Goal: Task Accomplishment & Management: Manage account settings

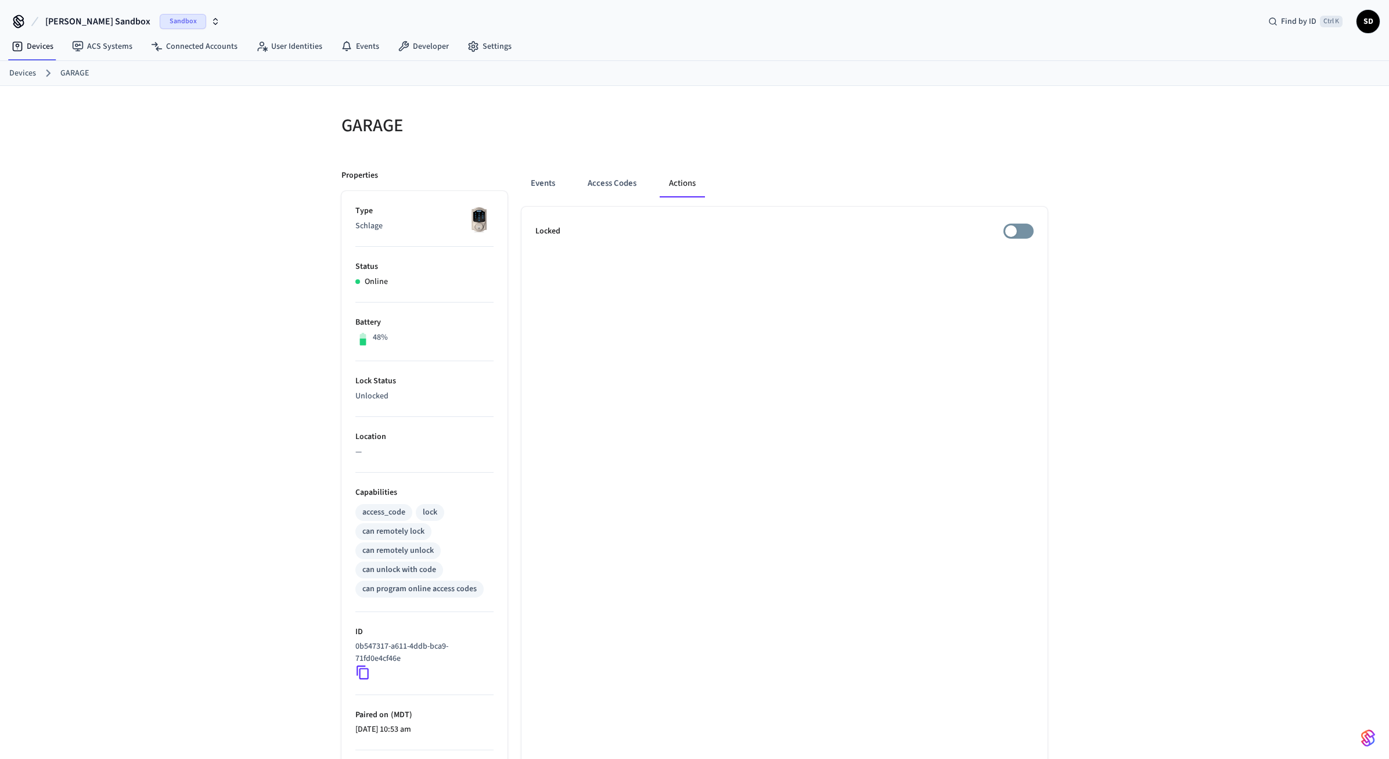
click at [799, 118] on div at bounding box center [875, 132] width 346 height 37
drag, startPoint x: 196, startPoint y: 124, endPoint x: 206, endPoint y: 93, distance: 33.1
click at [197, 124] on div "GARAGE Properties Type Schlage Status Online Battery 48% Lock Status Unlocked L…" at bounding box center [694, 467] width 1389 height 763
click at [206, 39] on link "Connected Accounts" at bounding box center [194, 46] width 105 height 21
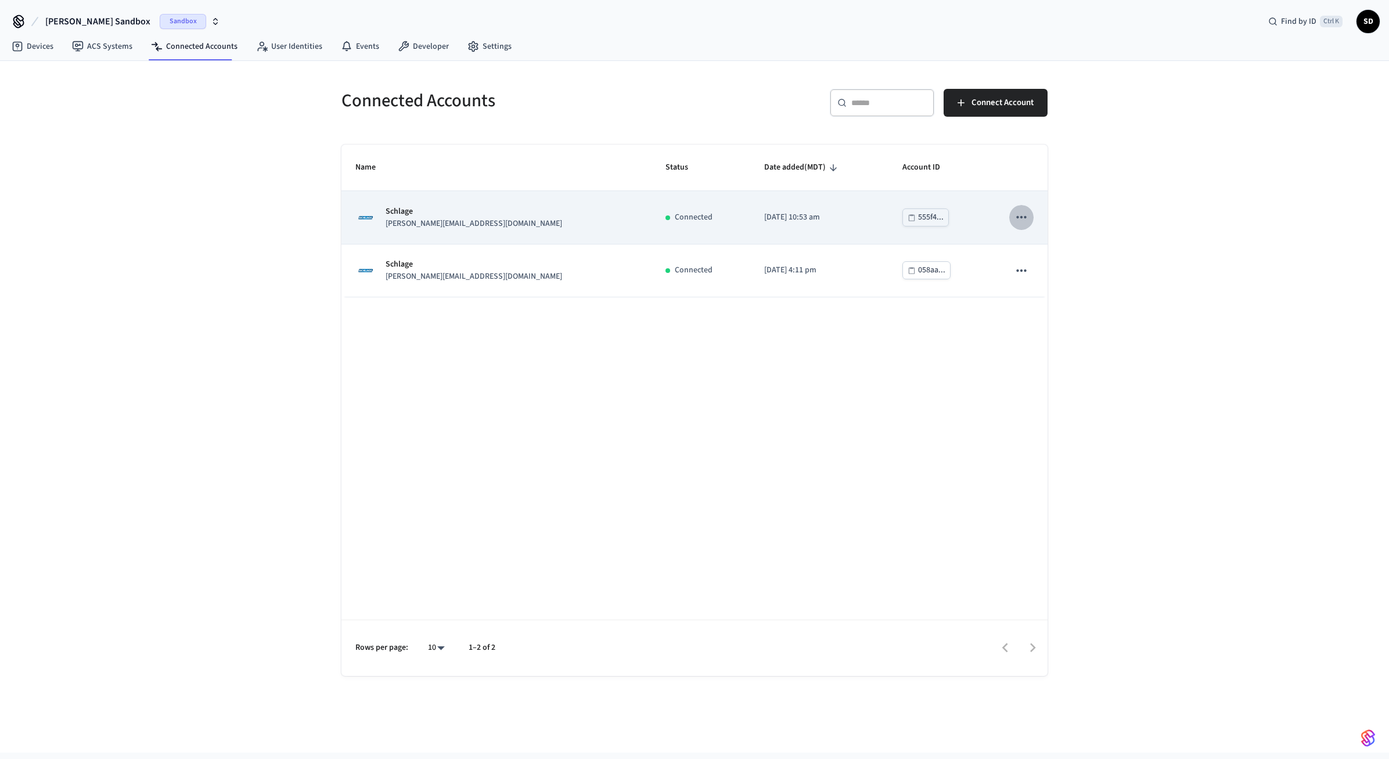
click at [1017, 219] on icon "sticky table" at bounding box center [1021, 217] width 15 height 15
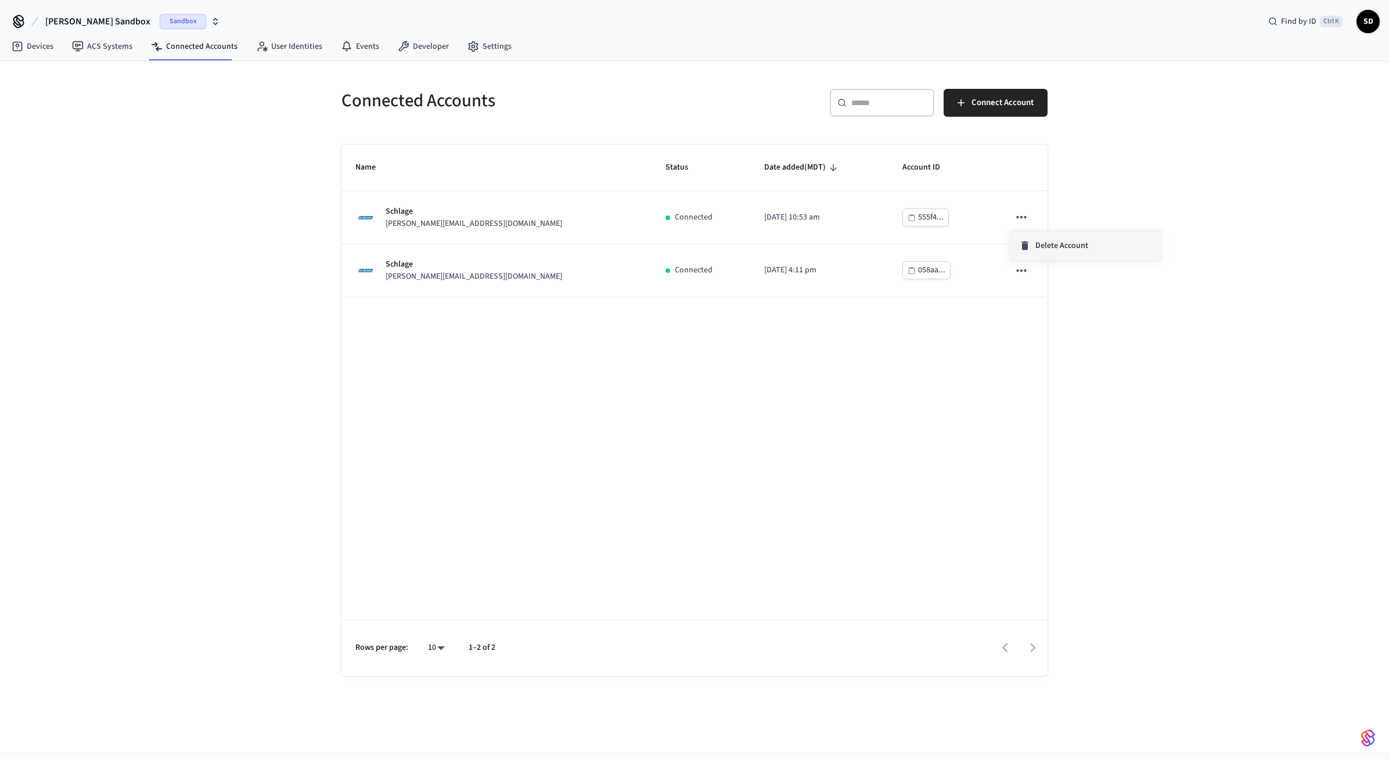
click at [1032, 243] on div "Delete Account" at bounding box center [1053, 246] width 69 height 12
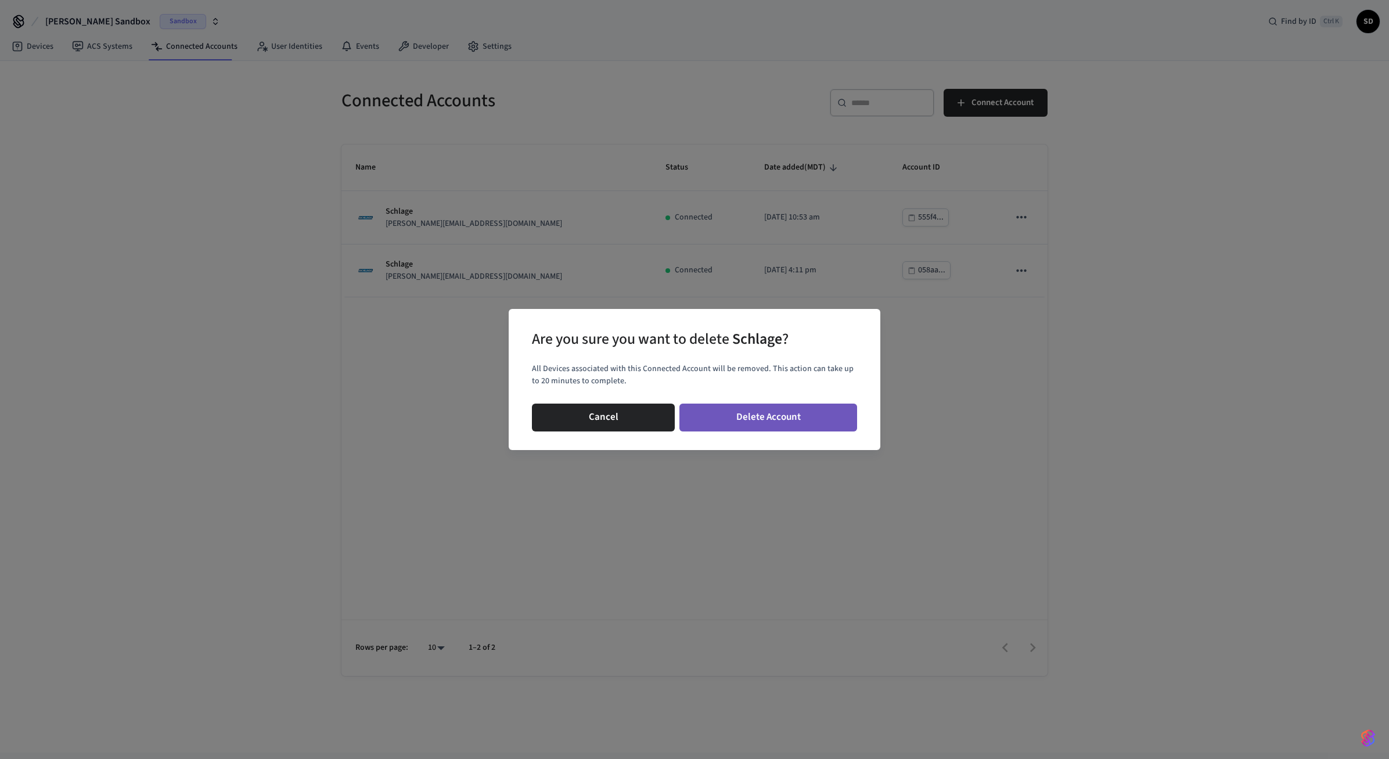
click at [756, 415] on button "Delete Account" at bounding box center [769, 418] width 178 height 28
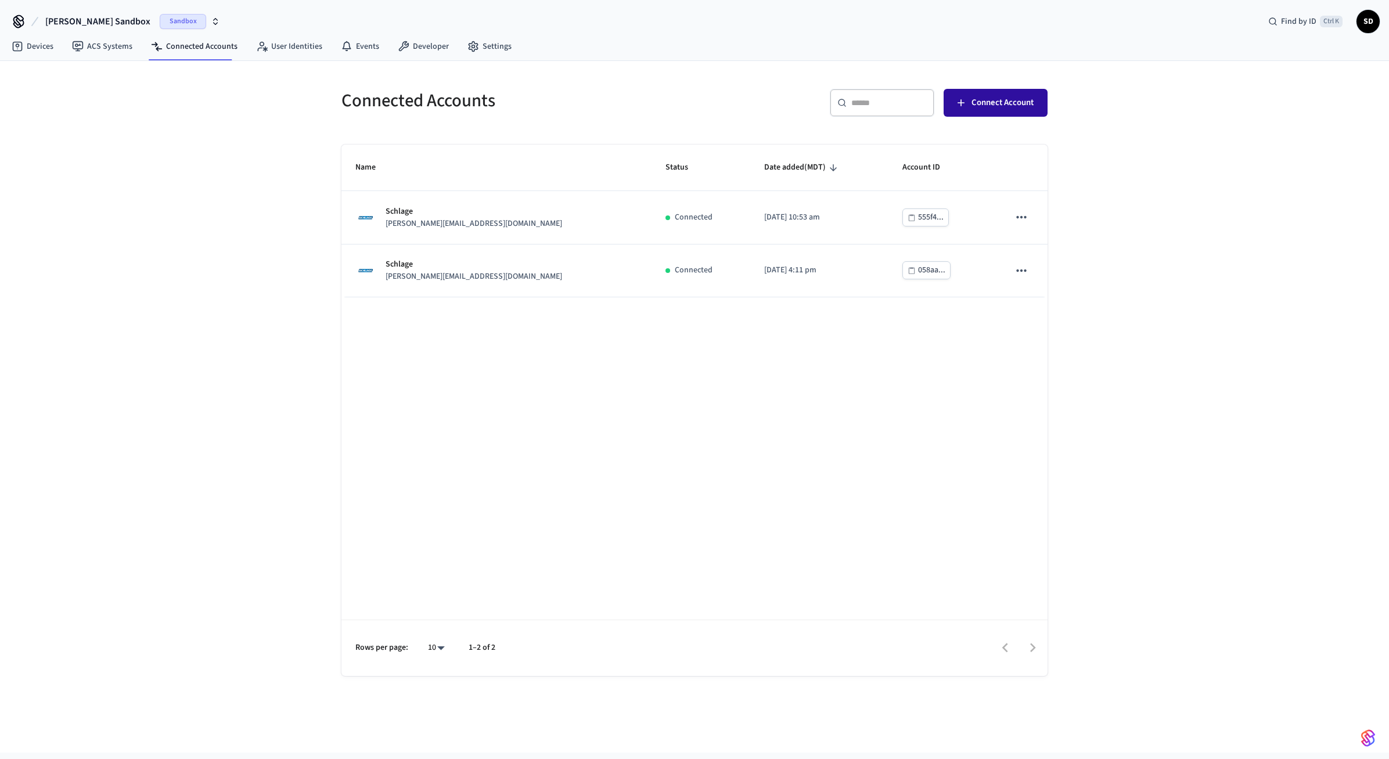
click at [1003, 95] on button "Connect Account" at bounding box center [996, 103] width 104 height 28
click at [430, 49] on link "Developer" at bounding box center [424, 46] width 70 height 21
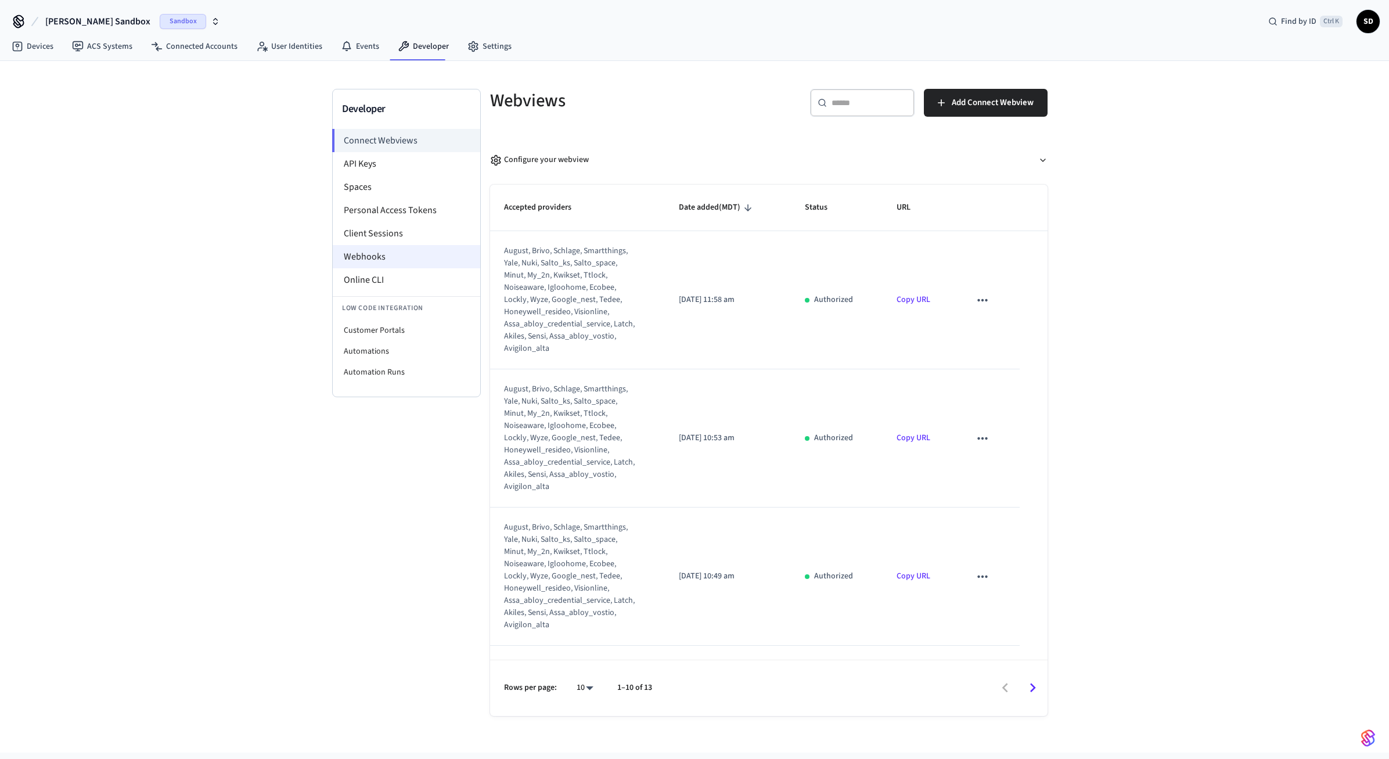
click at [412, 256] on li "Webhooks" at bounding box center [407, 256] width 148 height 23
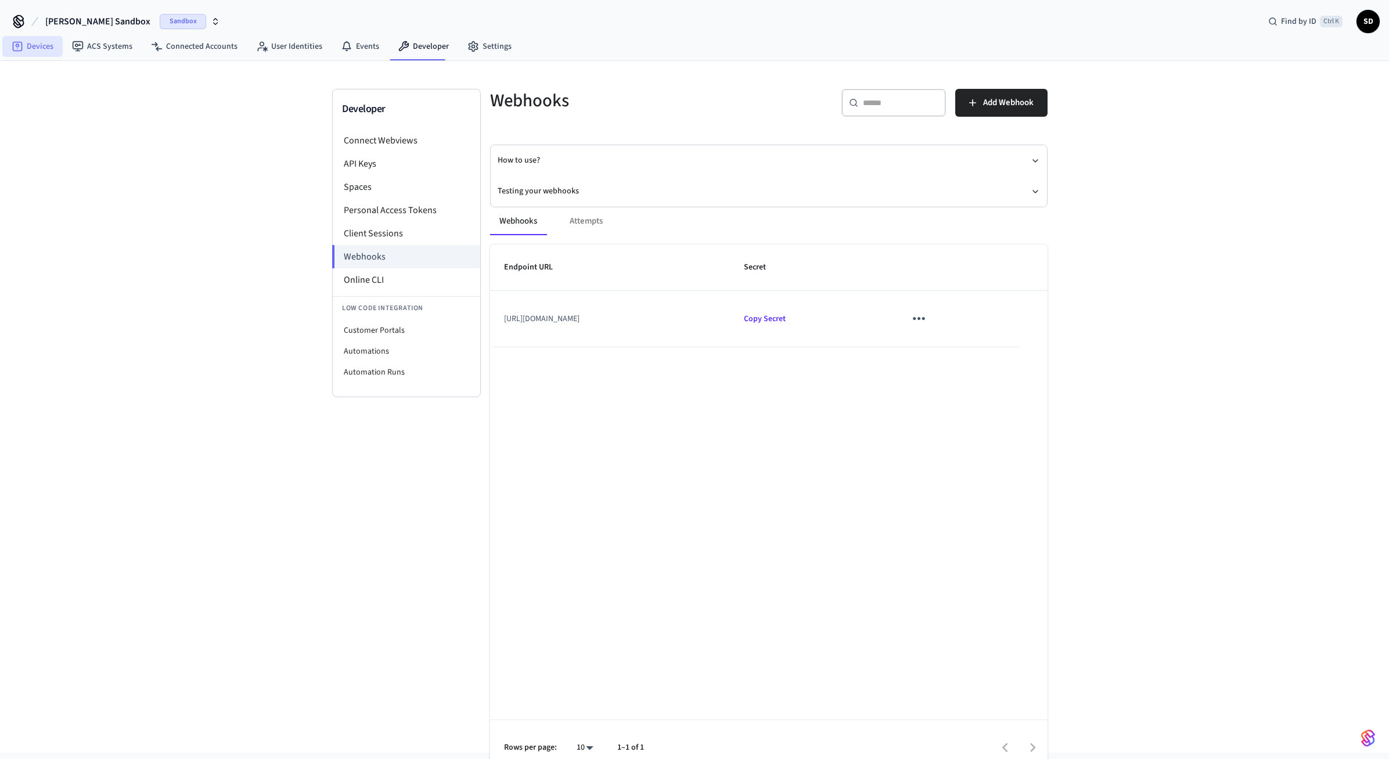
click at [37, 48] on link "Devices" at bounding box center [32, 46] width 60 height 21
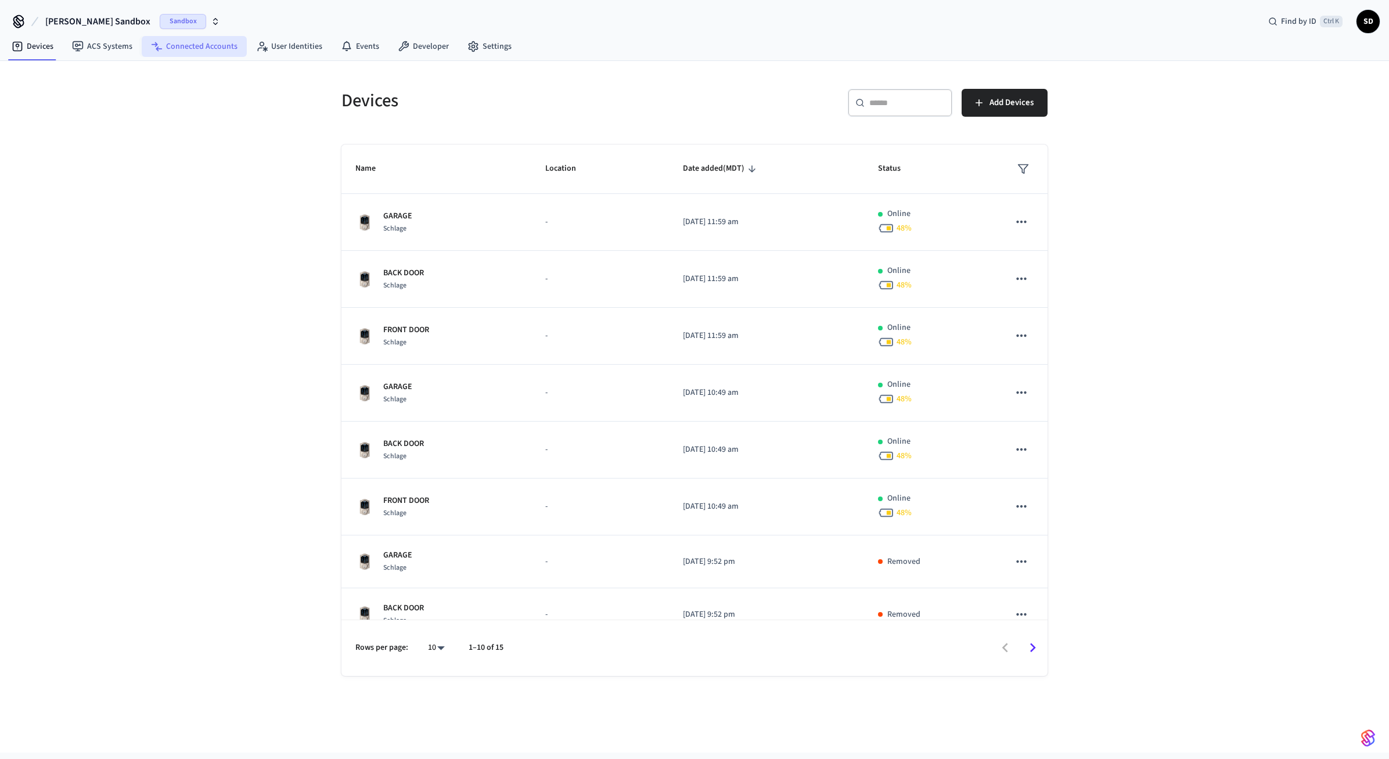
click at [209, 39] on link "Connected Accounts" at bounding box center [194, 46] width 105 height 21
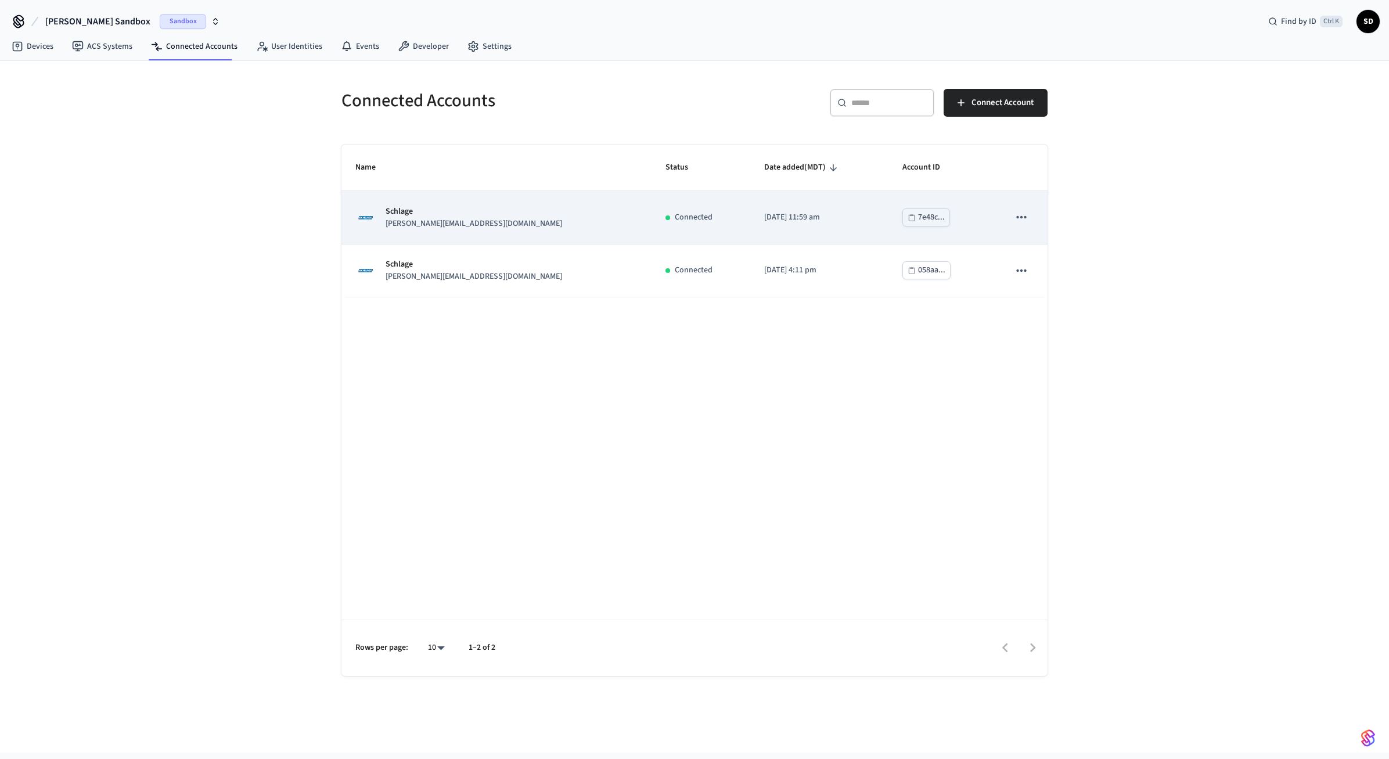
click at [1018, 218] on icon "sticky table" at bounding box center [1022, 217] width 10 height 2
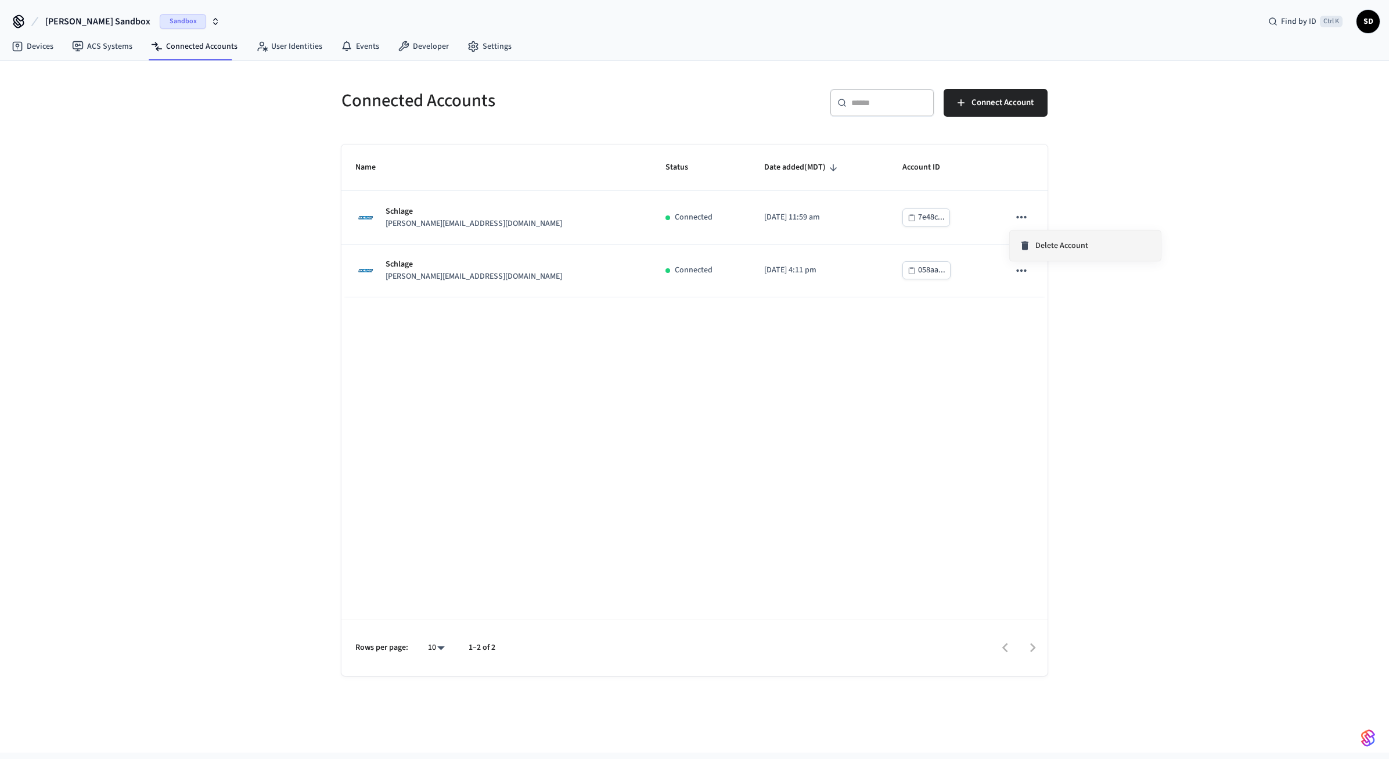
click at [1074, 253] on li "Delete Account" at bounding box center [1085, 246] width 151 height 30
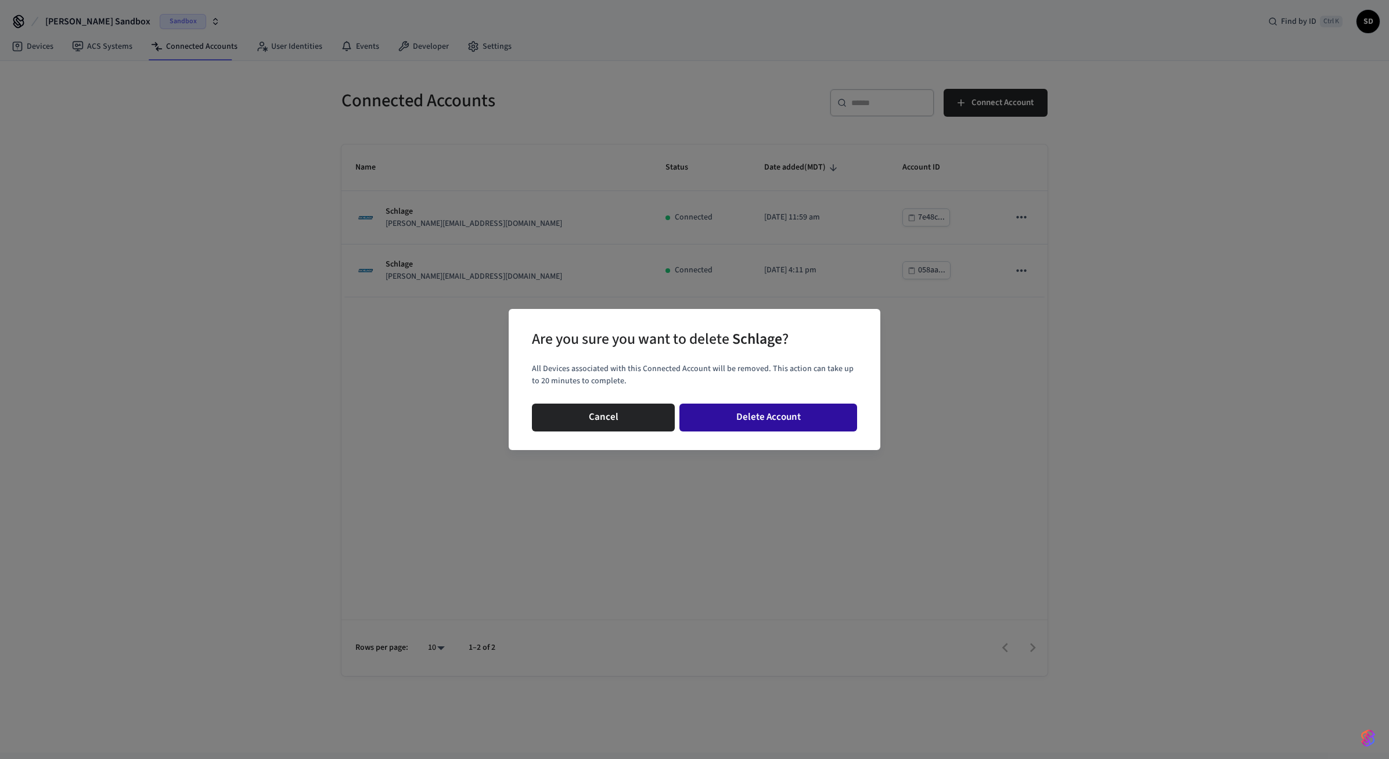
click at [738, 414] on button "Delete Account" at bounding box center [769, 418] width 178 height 28
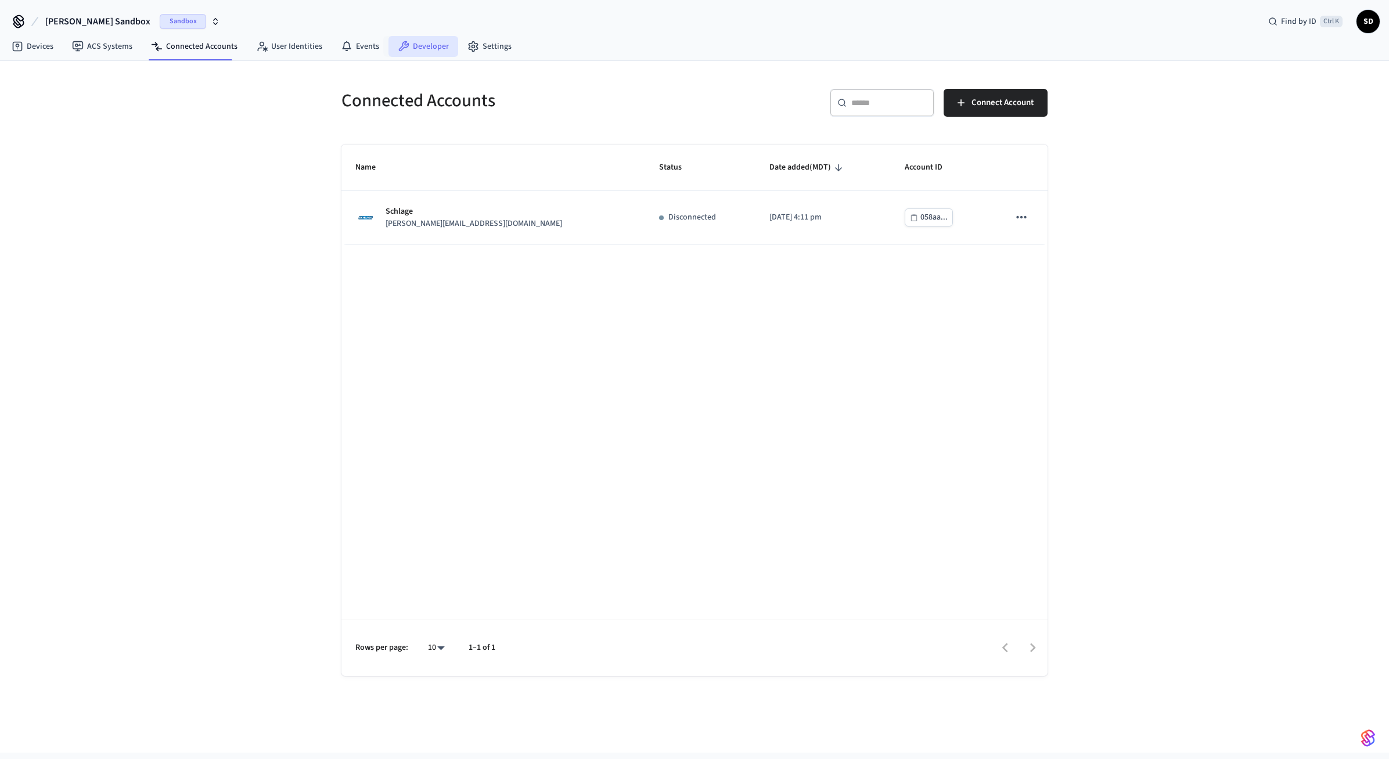
click at [410, 44] on link "Developer" at bounding box center [424, 46] width 70 height 21
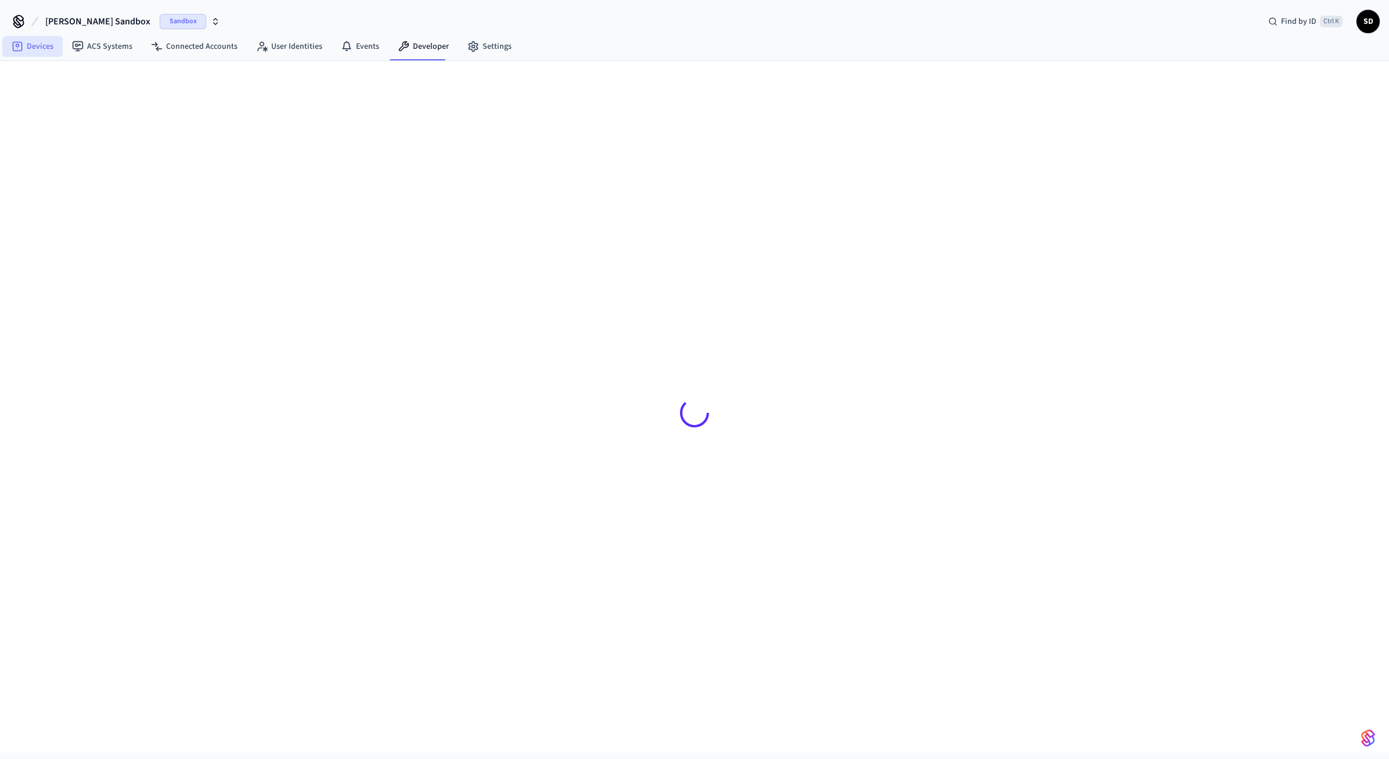
click at [47, 45] on link "Devices" at bounding box center [32, 46] width 60 height 21
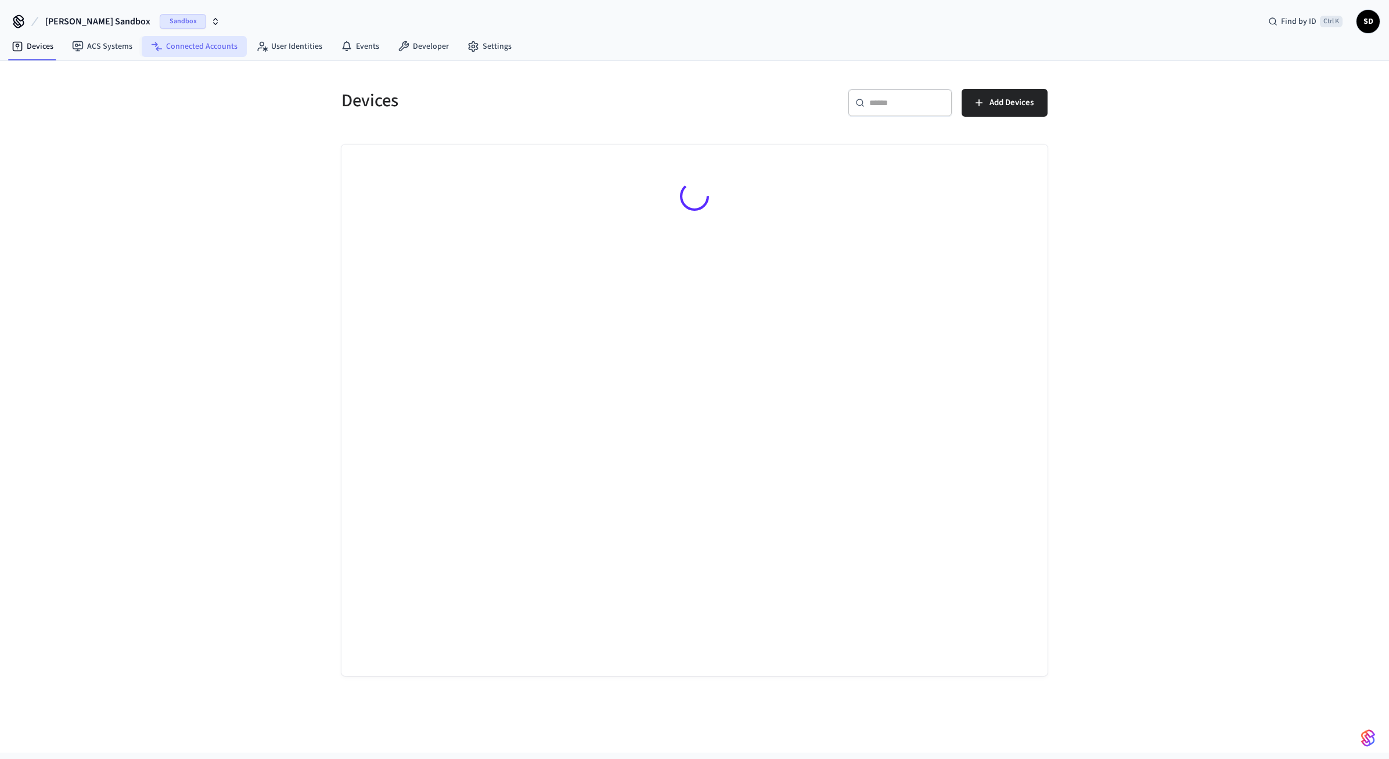
click at [196, 37] on link "Connected Accounts" at bounding box center [194, 46] width 105 height 21
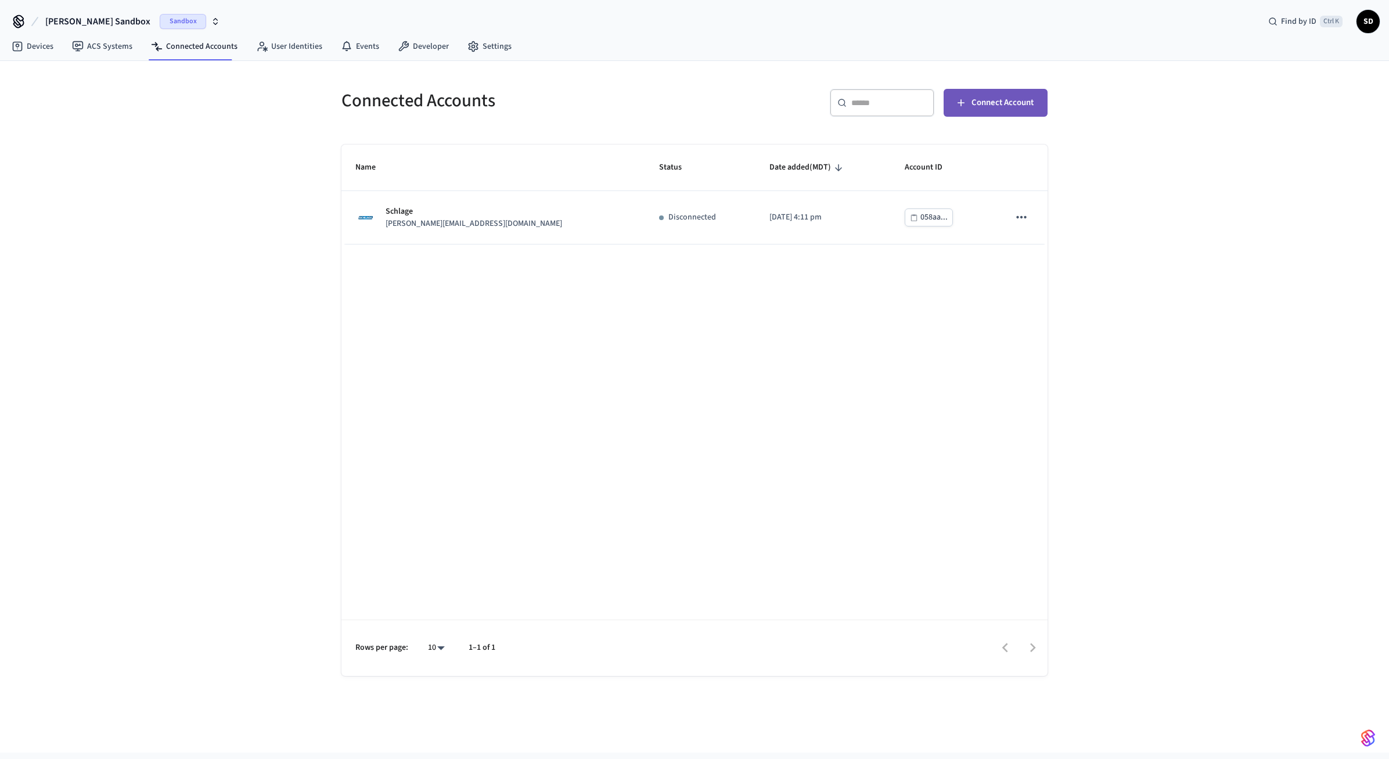
click at [979, 107] on span "Connect Account" at bounding box center [1003, 102] width 62 height 15
click at [994, 103] on span "Connect Account" at bounding box center [1003, 102] width 62 height 15
click at [943, 336] on div "Name Status Date added (MDT) Account ID Schlage jane@example.com Disconnected 2…" at bounding box center [695, 410] width 706 height 531
click at [1005, 104] on span "Connect Account" at bounding box center [1003, 102] width 62 height 15
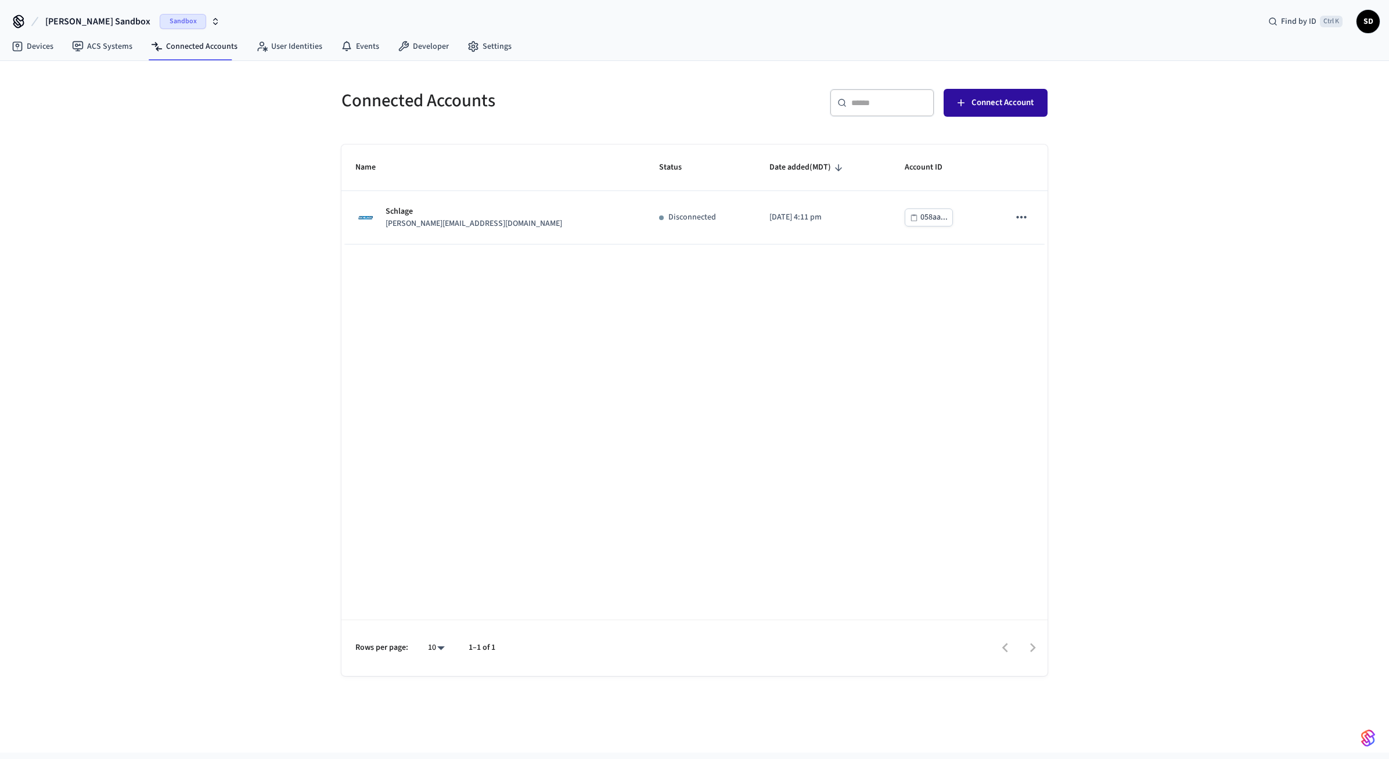
click at [1005, 104] on span "Connect Account" at bounding box center [1003, 102] width 62 height 15
click at [943, 330] on div "Name Status Date added (MDT) Account ID Schlage jane@example.com Disconnected 2…" at bounding box center [695, 410] width 706 height 531
click at [987, 105] on span "Connect Account" at bounding box center [1003, 102] width 62 height 15
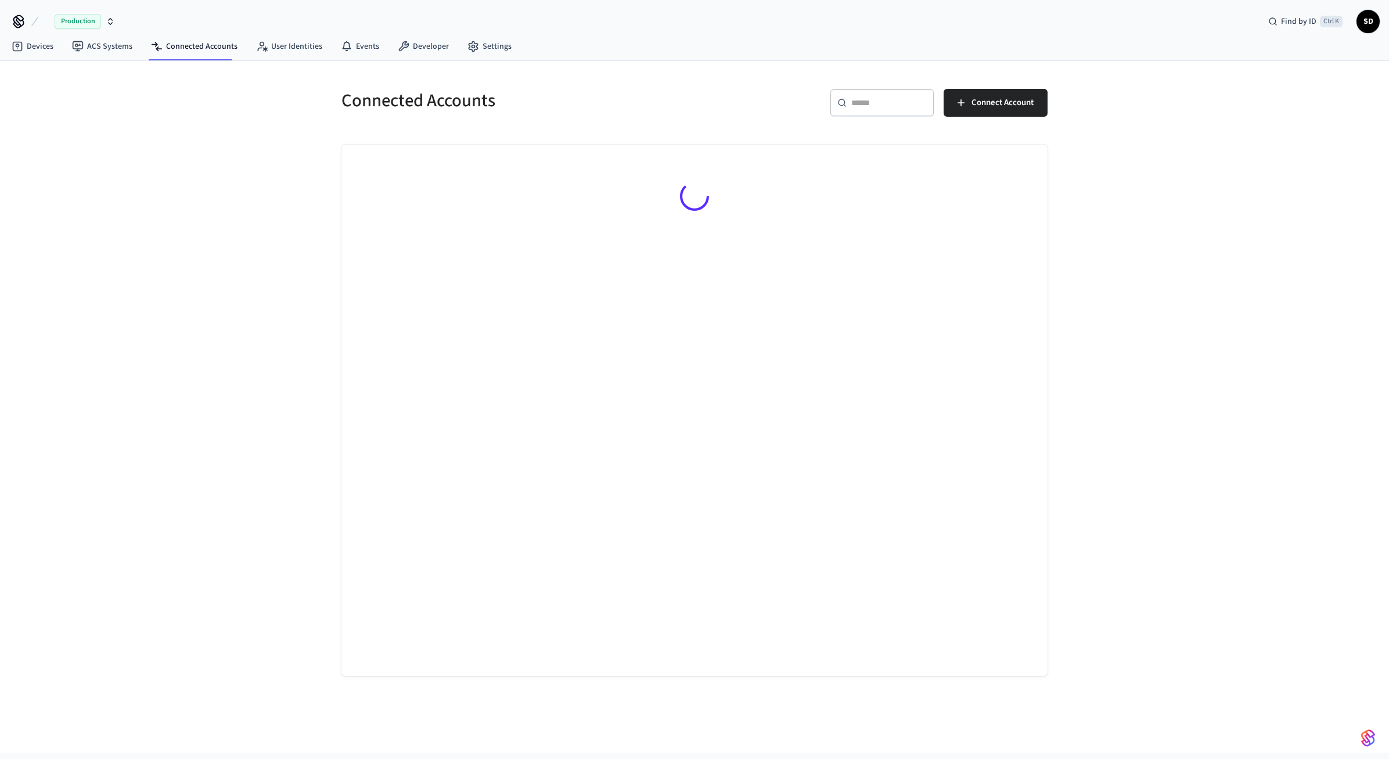
click at [1207, 117] on div "Connected Accounts ​ ​ Connect Account" at bounding box center [694, 407] width 1389 height 692
click at [39, 50] on link "Devices" at bounding box center [32, 46] width 60 height 21
click at [1365, 20] on span "SD" at bounding box center [1368, 21] width 21 height 21
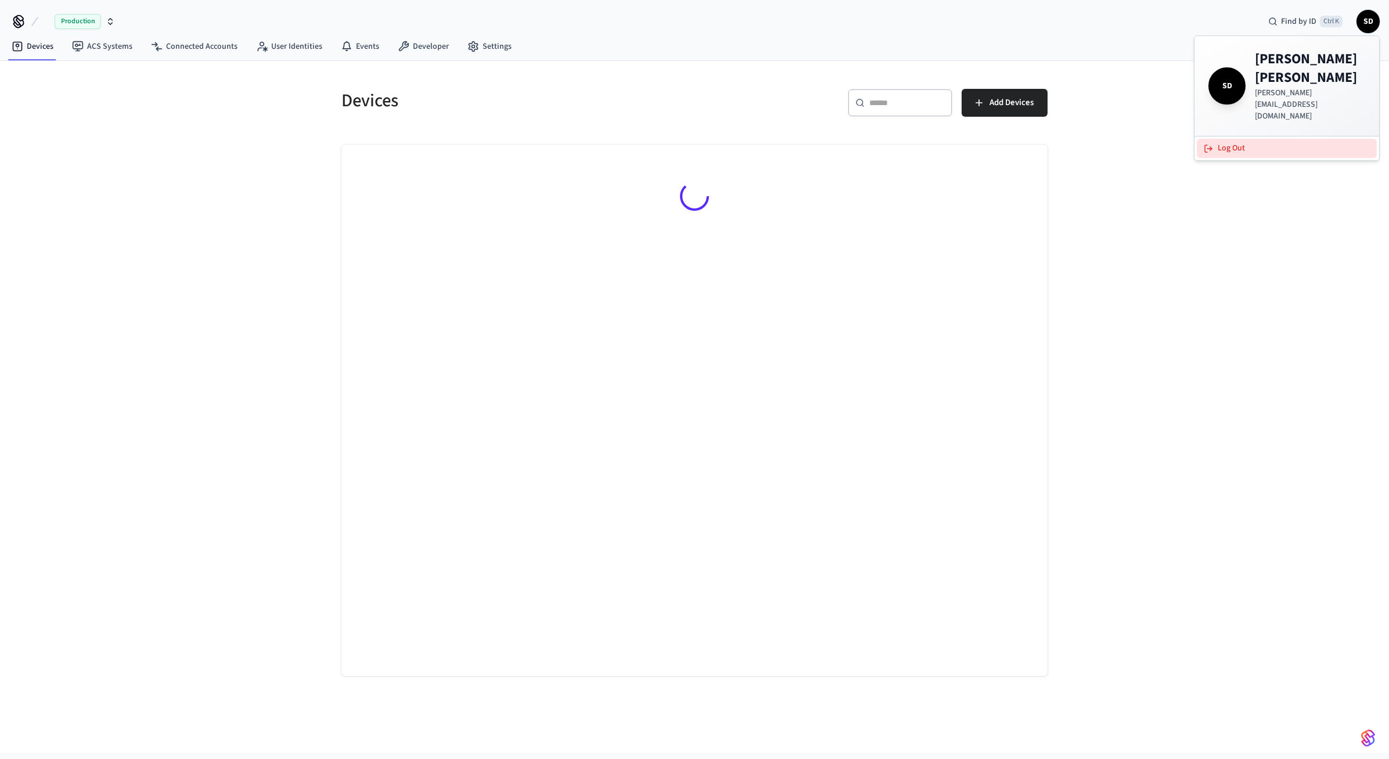
click at [1236, 139] on button "Log Out" at bounding box center [1287, 148] width 180 height 19
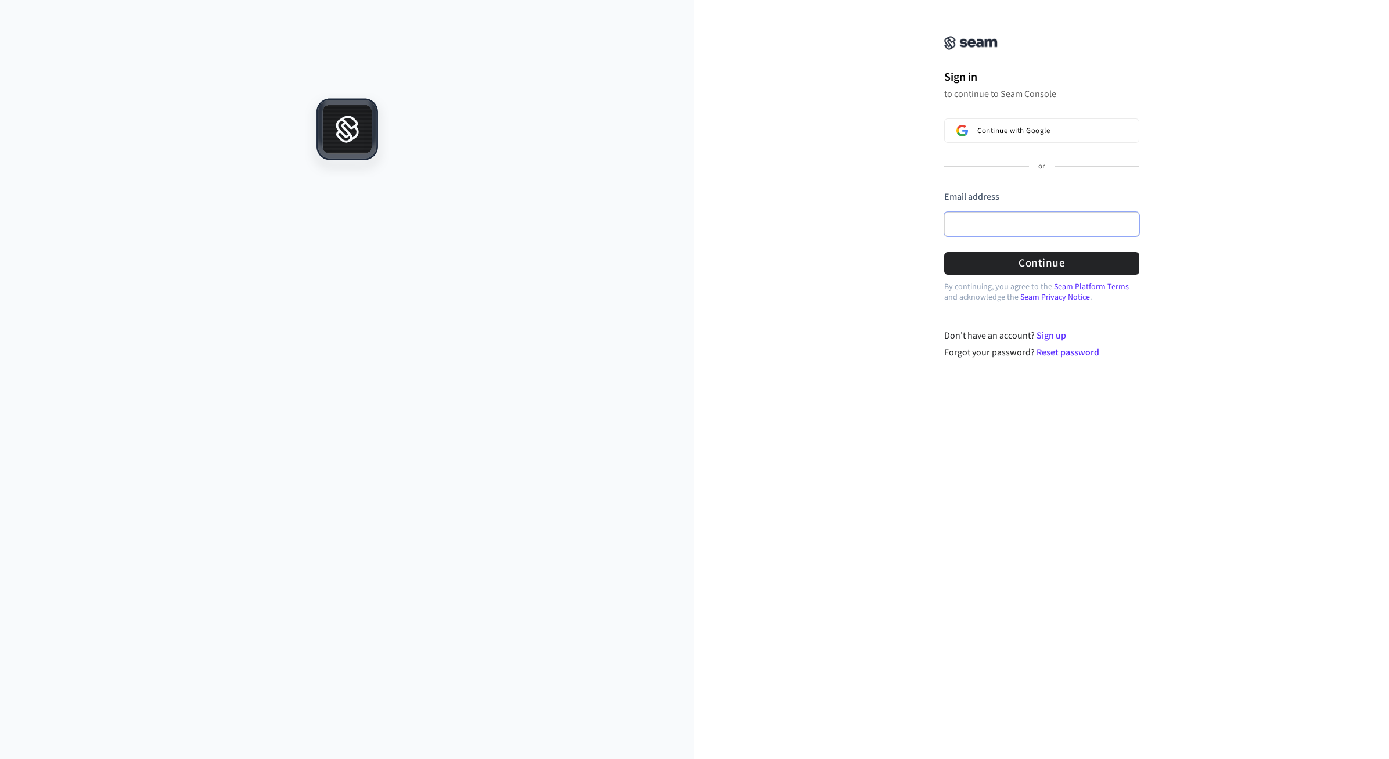
click at [1074, 222] on input "Email address" at bounding box center [1041, 224] width 195 height 24
click at [944, 243] on div at bounding box center [944, 243] width 0 height 0
click at [1035, 264] on button "Continue" at bounding box center [1041, 263] width 195 height 23
type input "**********"
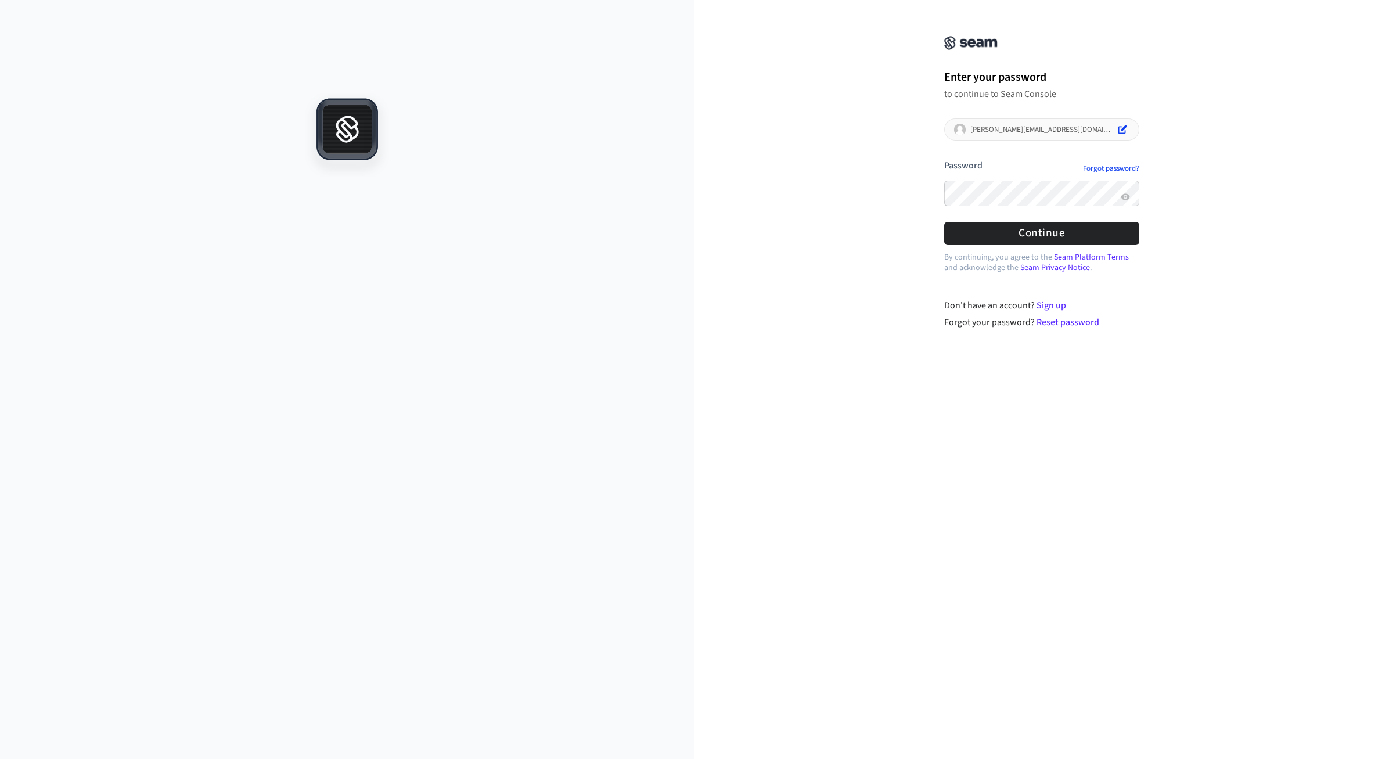
click at [944, 213] on div at bounding box center [944, 213] width 0 height 0
drag, startPoint x: 1032, startPoint y: 238, endPoint x: 1041, endPoint y: 238, distance: 9.3
click at [1032, 238] on button "Continue" at bounding box center [1041, 233] width 195 height 23
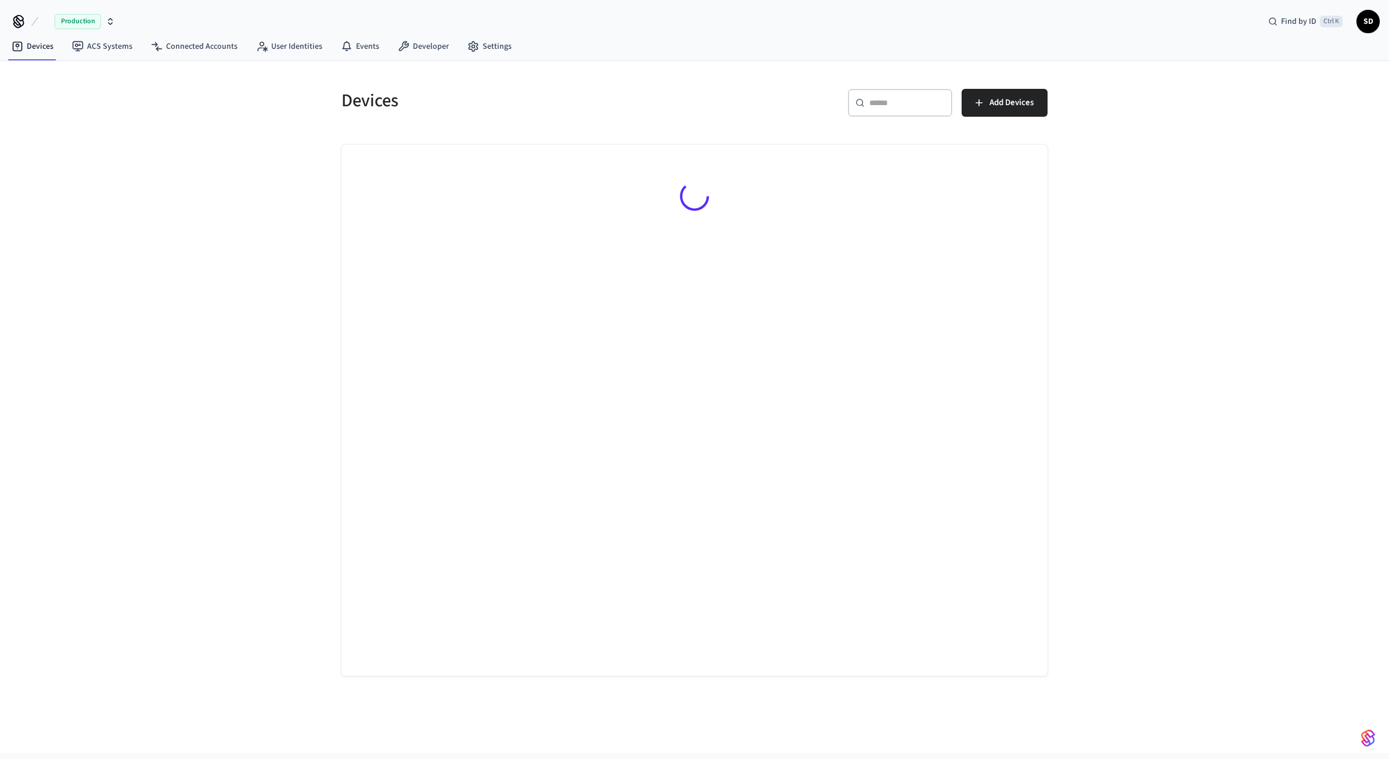
click at [106, 21] on icon "button" at bounding box center [110, 21] width 9 height 9
click at [182, 197] on div "Devices ​ ​ Add Devices" at bounding box center [694, 407] width 1389 height 692
click at [1135, 112] on div "Devices ​ ​ Add Devices" at bounding box center [694, 407] width 1389 height 692
